Goal: Task Accomplishment & Management: Complete application form

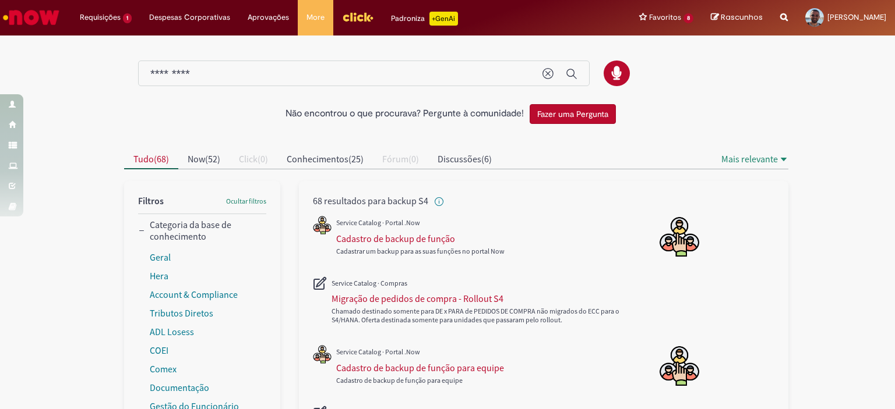
scroll to position [408, 0]
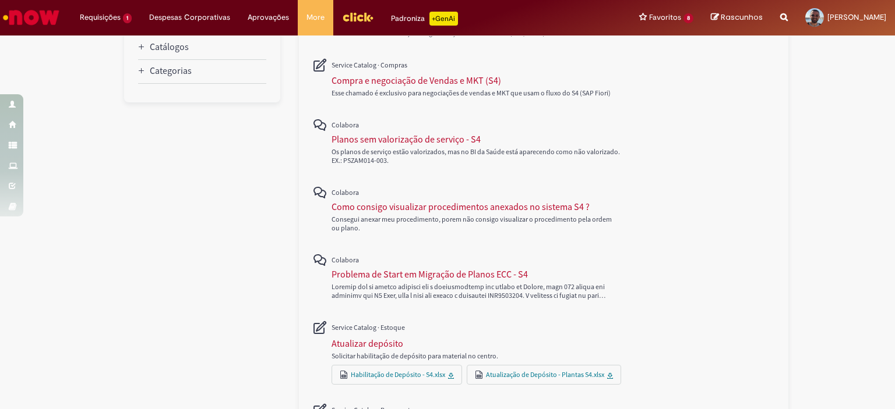
click at [37, 20] on img "Ir para a Homepage" at bounding box center [31, 17] width 60 height 23
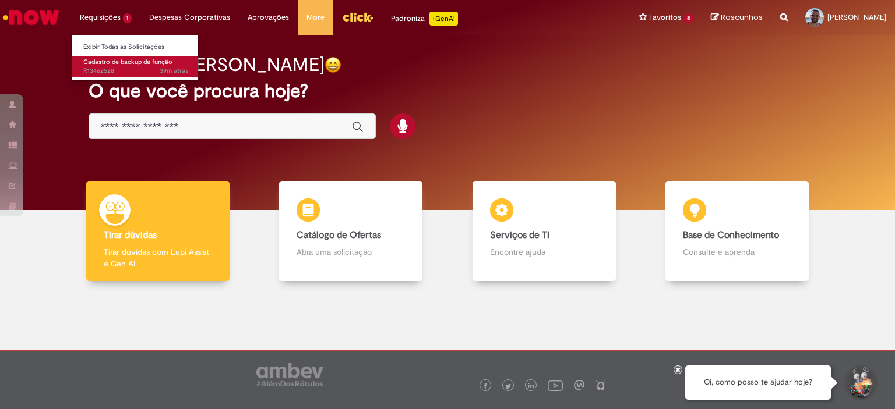
click at [121, 63] on span "Cadastro de backup de função" at bounding box center [127, 62] width 89 height 9
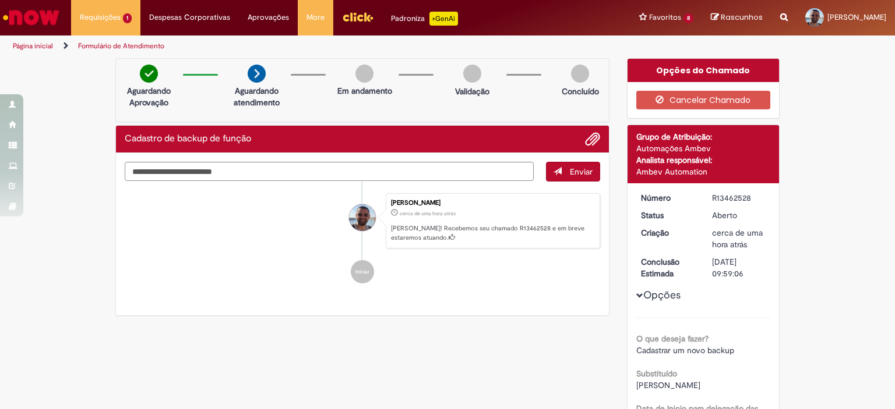
click at [169, 136] on h2 "Cadastro de backup de função" at bounding box center [188, 139] width 126 height 10
click at [727, 199] on div "R13462528" at bounding box center [739, 198] width 54 height 12
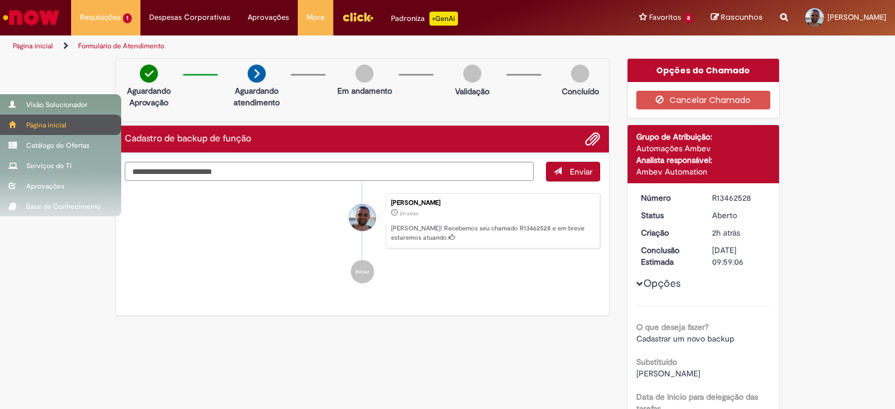
click at [16, 121] on span at bounding box center [13, 124] width 9 height 7
